Goal: Download file/media

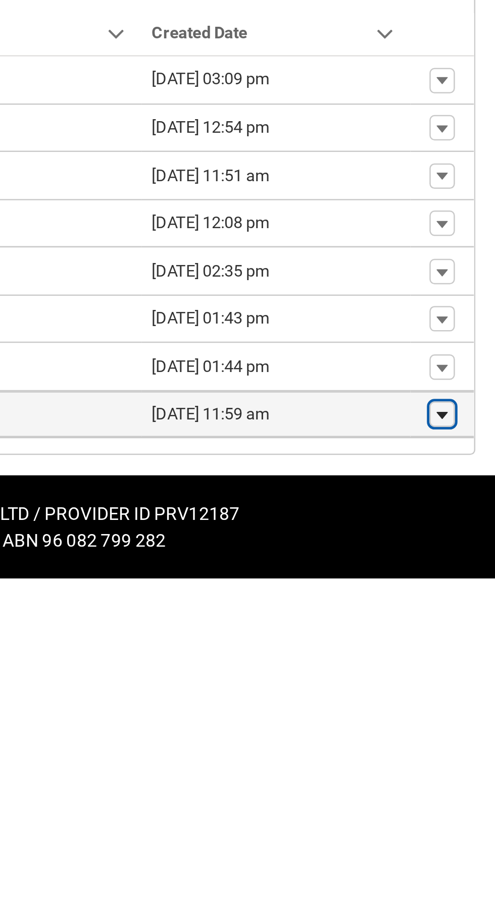
click at [473, 544] on lightning-primitive-icon "button" at bounding box center [473, 546] width 6 height 7
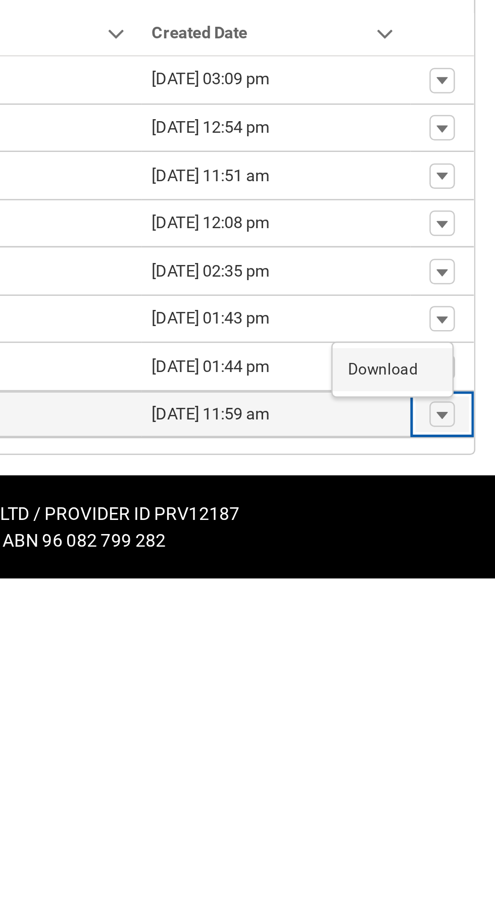
click at [457, 530] on span "Download" at bounding box center [450, 528] width 28 height 9
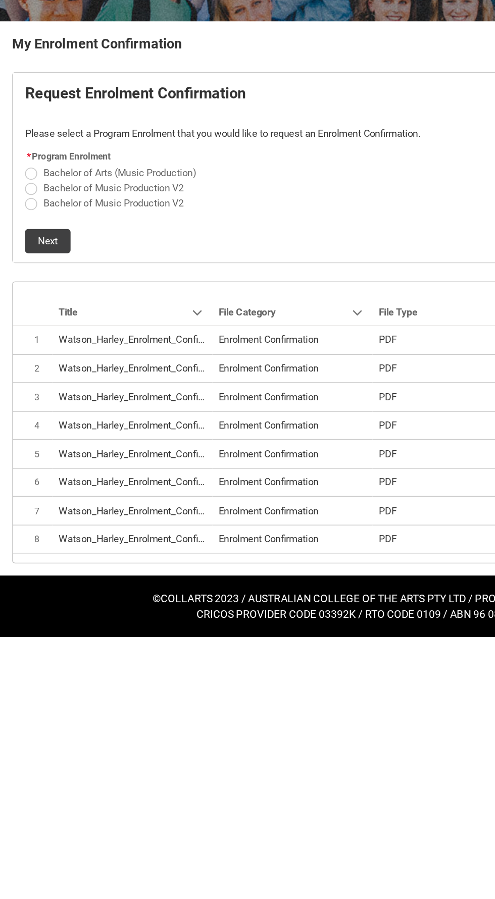
click at [21, 325] on span "REDU_Generate_Enrolment_Confirmation flow" at bounding box center [21, 323] width 8 height 8
click at [17, 318] on input "Bachelor of Music Production V2" at bounding box center [16, 317] width 1 height 1
radio input "true"
click at [19, 352] on button "Next" at bounding box center [32, 348] width 30 height 16
